Goal: Information Seeking & Learning: Learn about a topic

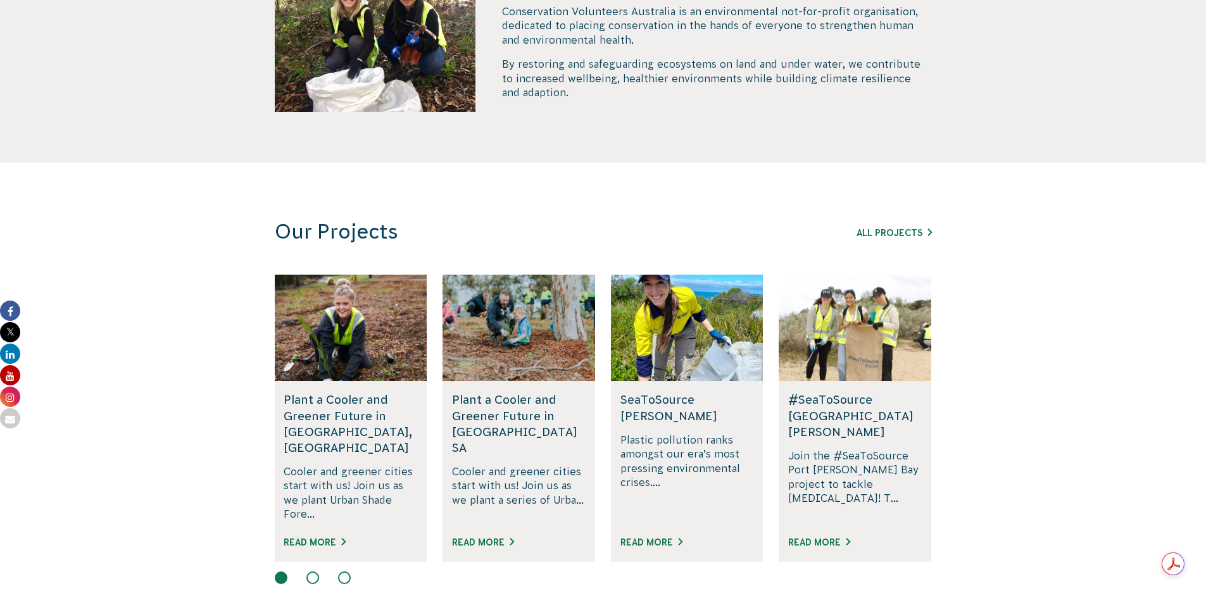
scroll to position [633, 0]
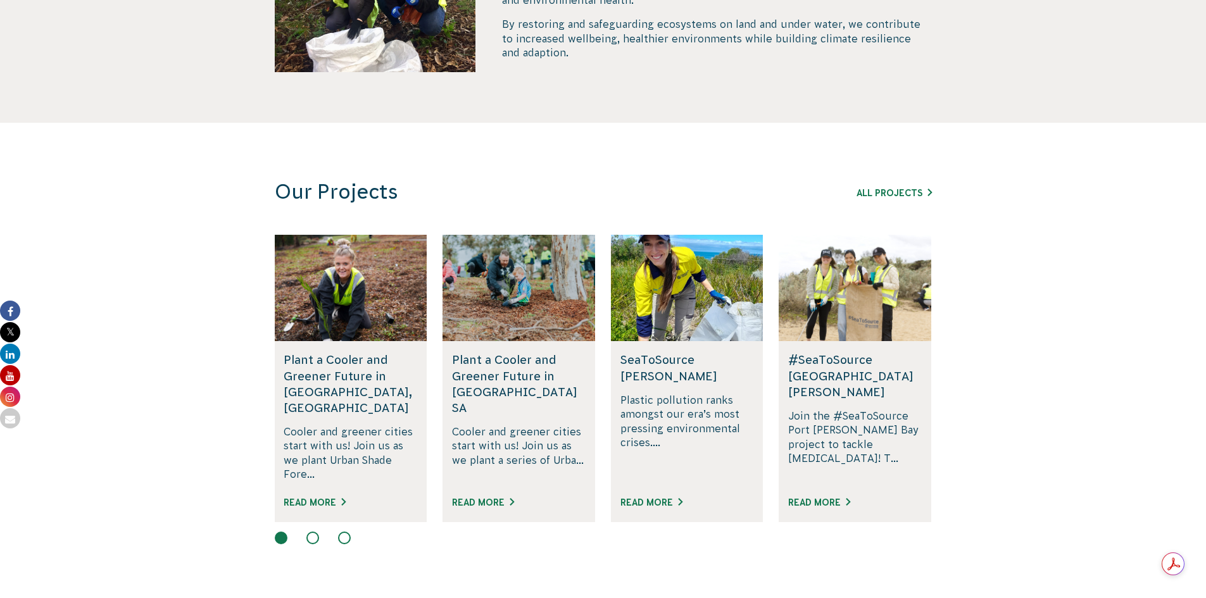
click at [647, 494] on div "Read More" at bounding box center [687, 508] width 134 height 28
click at [646, 498] on link "Read More" at bounding box center [651, 503] width 62 height 10
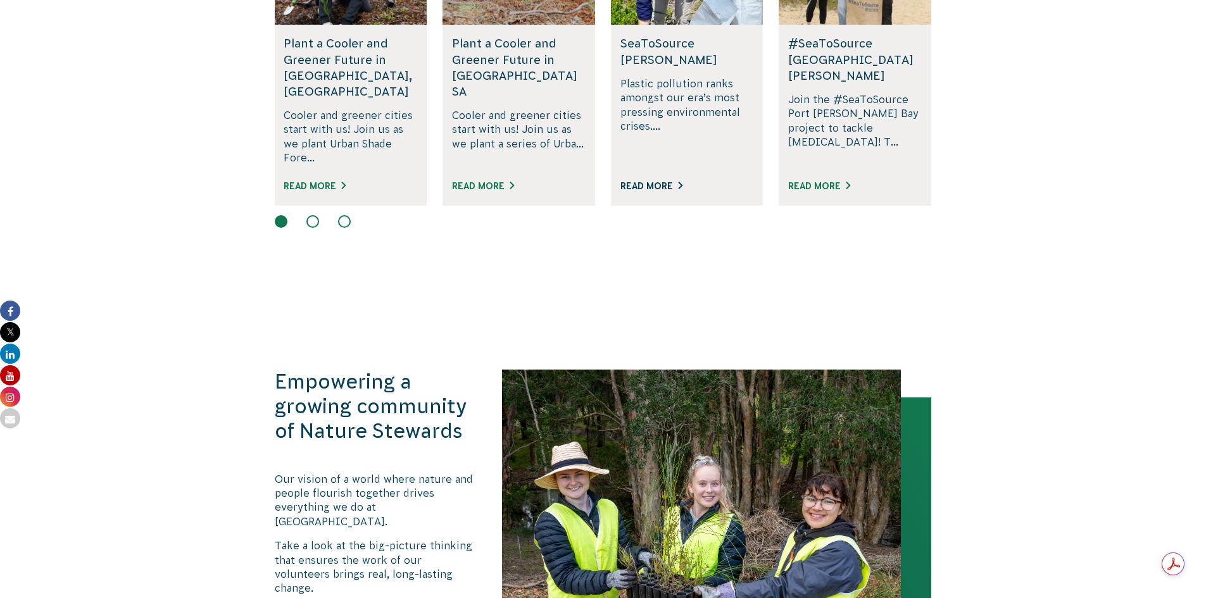
click at [658, 181] on link "Read More" at bounding box center [651, 186] width 62 height 10
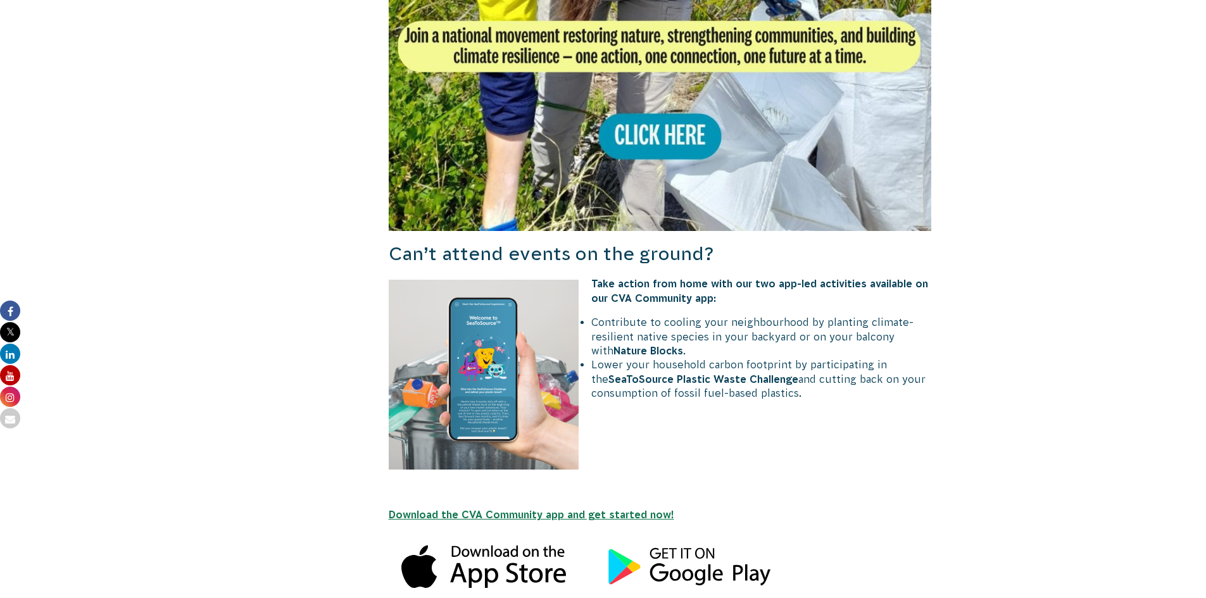
scroll to position [1203, 0]
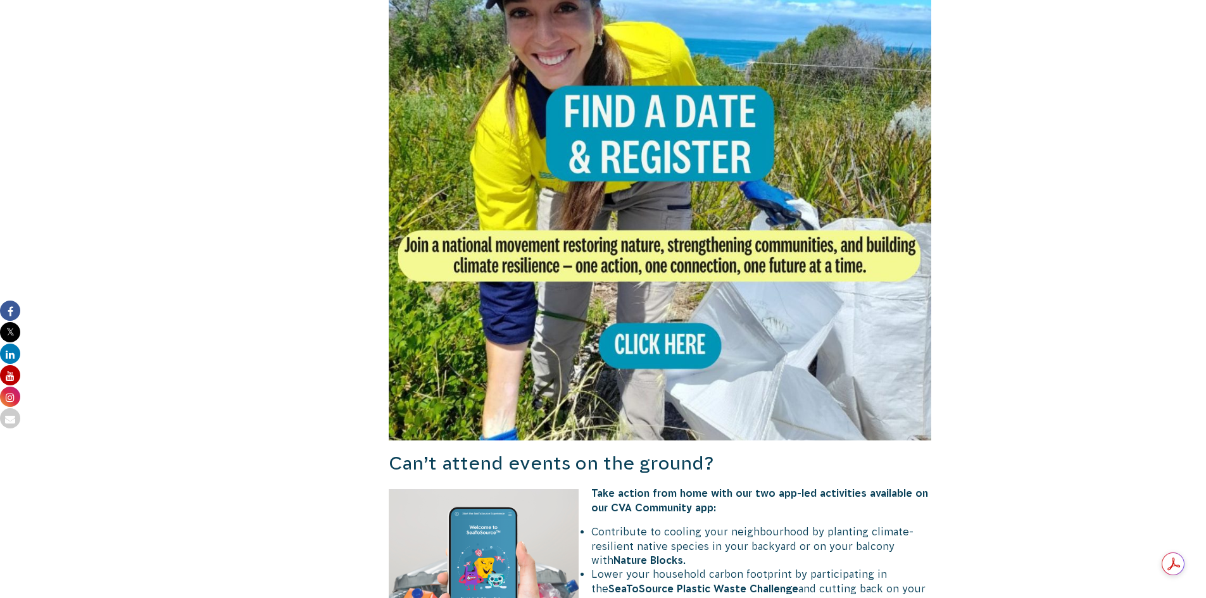
scroll to position [1013, 0]
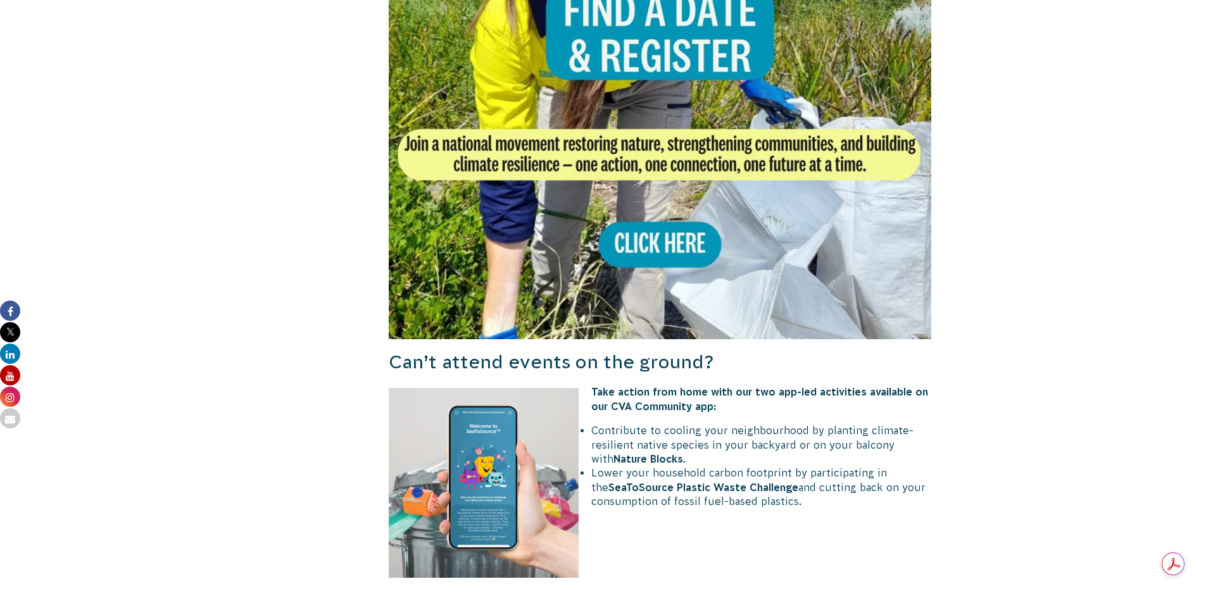
click at [661, 243] on img at bounding box center [660, 67] width 543 height 543
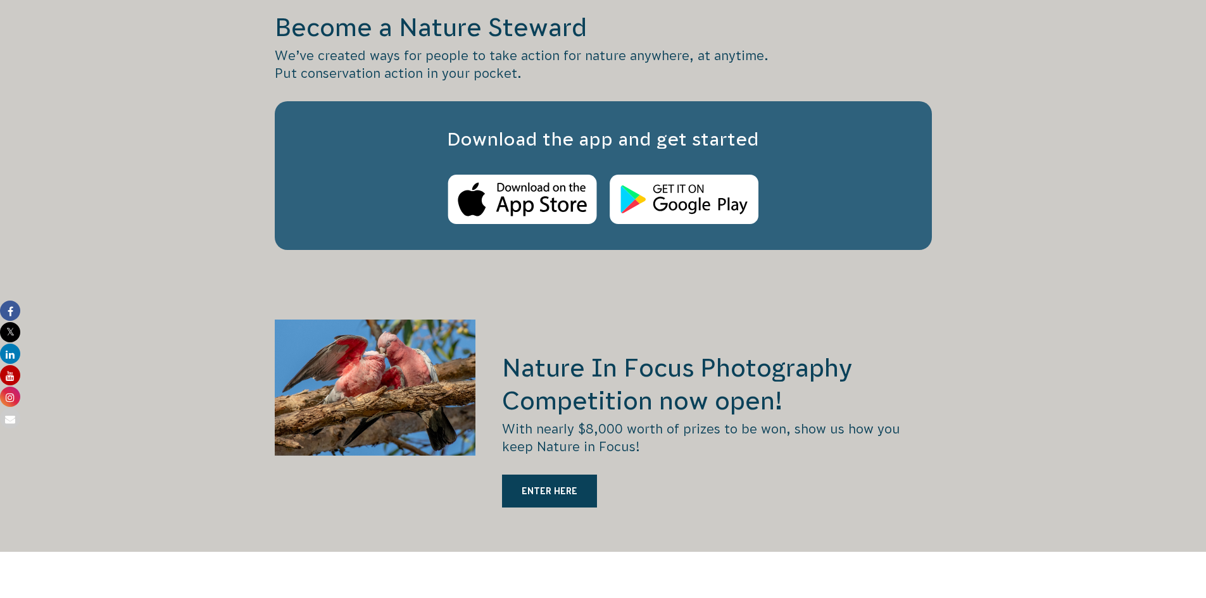
scroll to position [1963, 0]
